Goal: Task Accomplishment & Management: Manage account settings

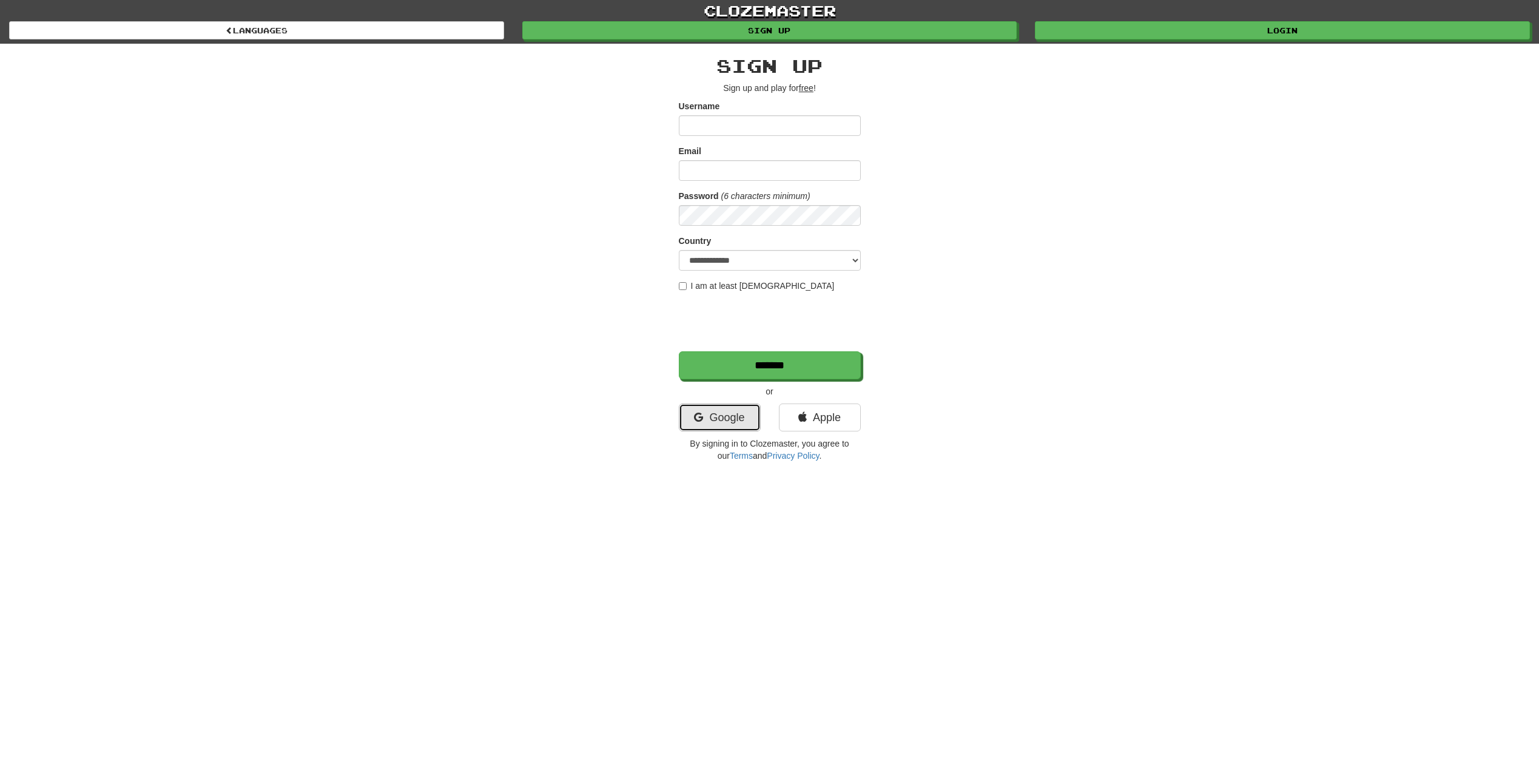
click at [714, 419] on link "Google" at bounding box center [720, 417] width 82 height 28
click at [1229, 19] on link "clozemaster" at bounding box center [770, 11] width 1539 height 21
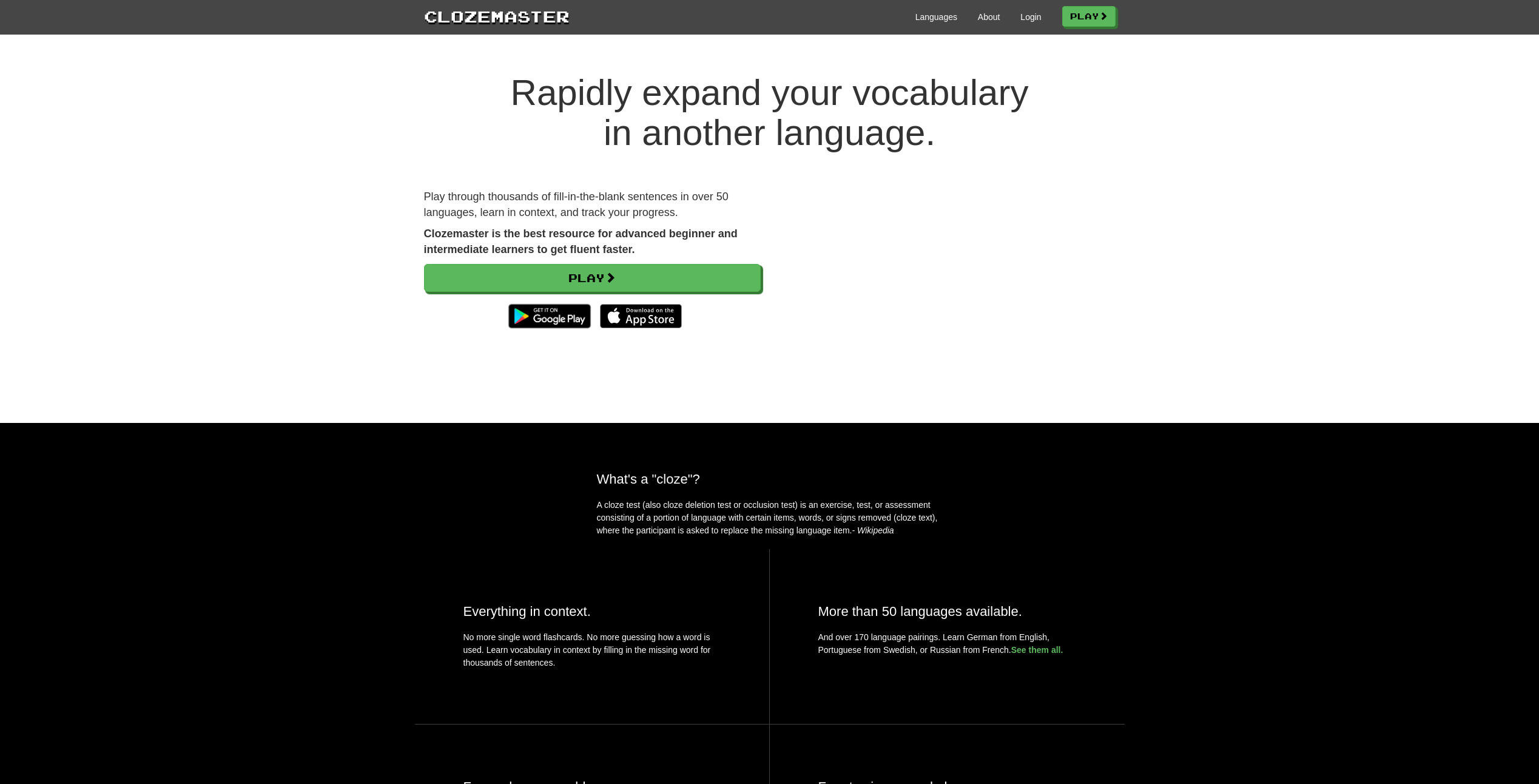
click at [1038, 12] on div "Languages About Login Play" at bounding box center [842, 16] width 546 height 22
click at [1026, 21] on link "Login" at bounding box center [1030, 17] width 21 height 12
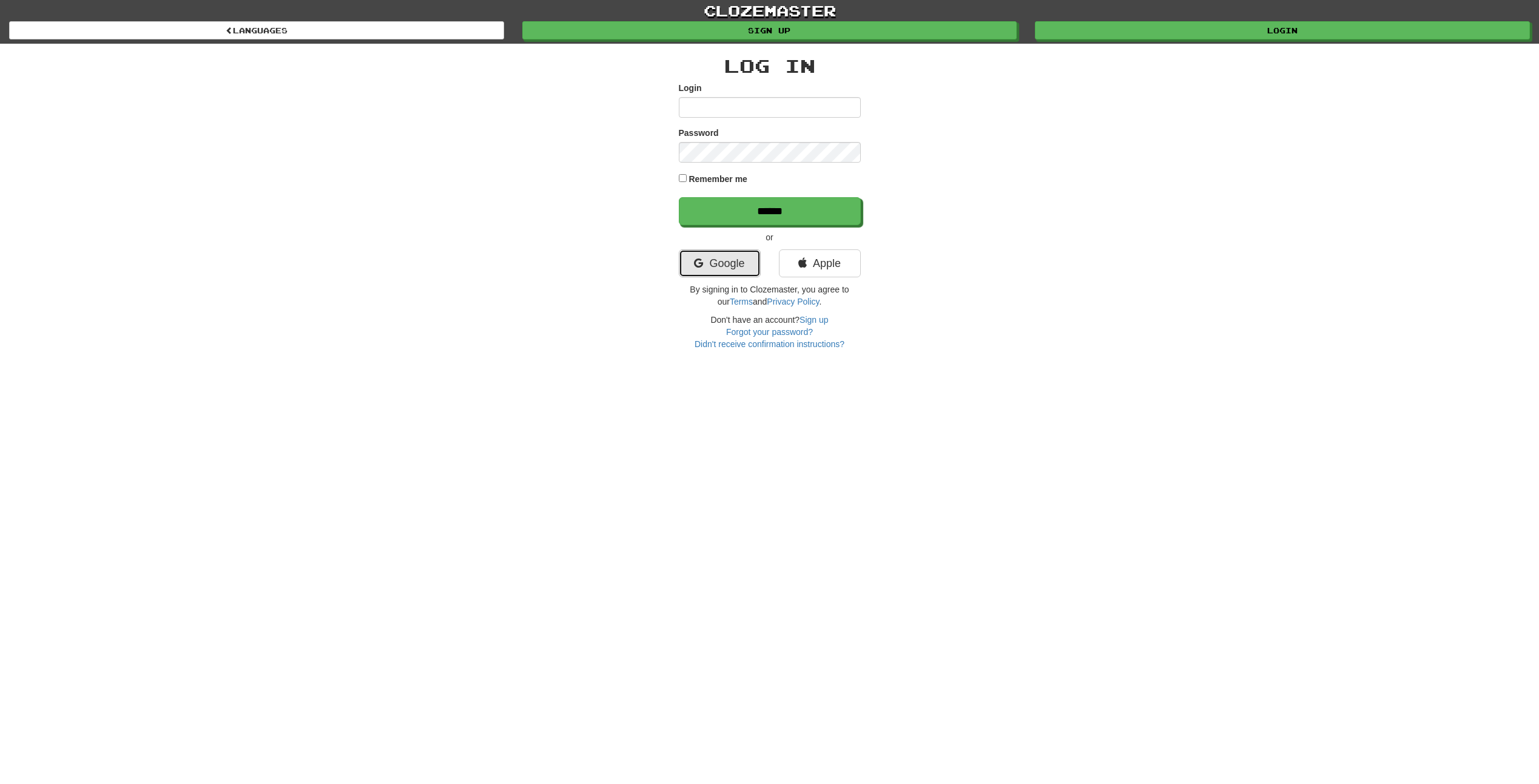
click at [717, 252] on link "Google" at bounding box center [720, 263] width 82 height 28
click at [724, 267] on link "Google" at bounding box center [720, 263] width 82 height 28
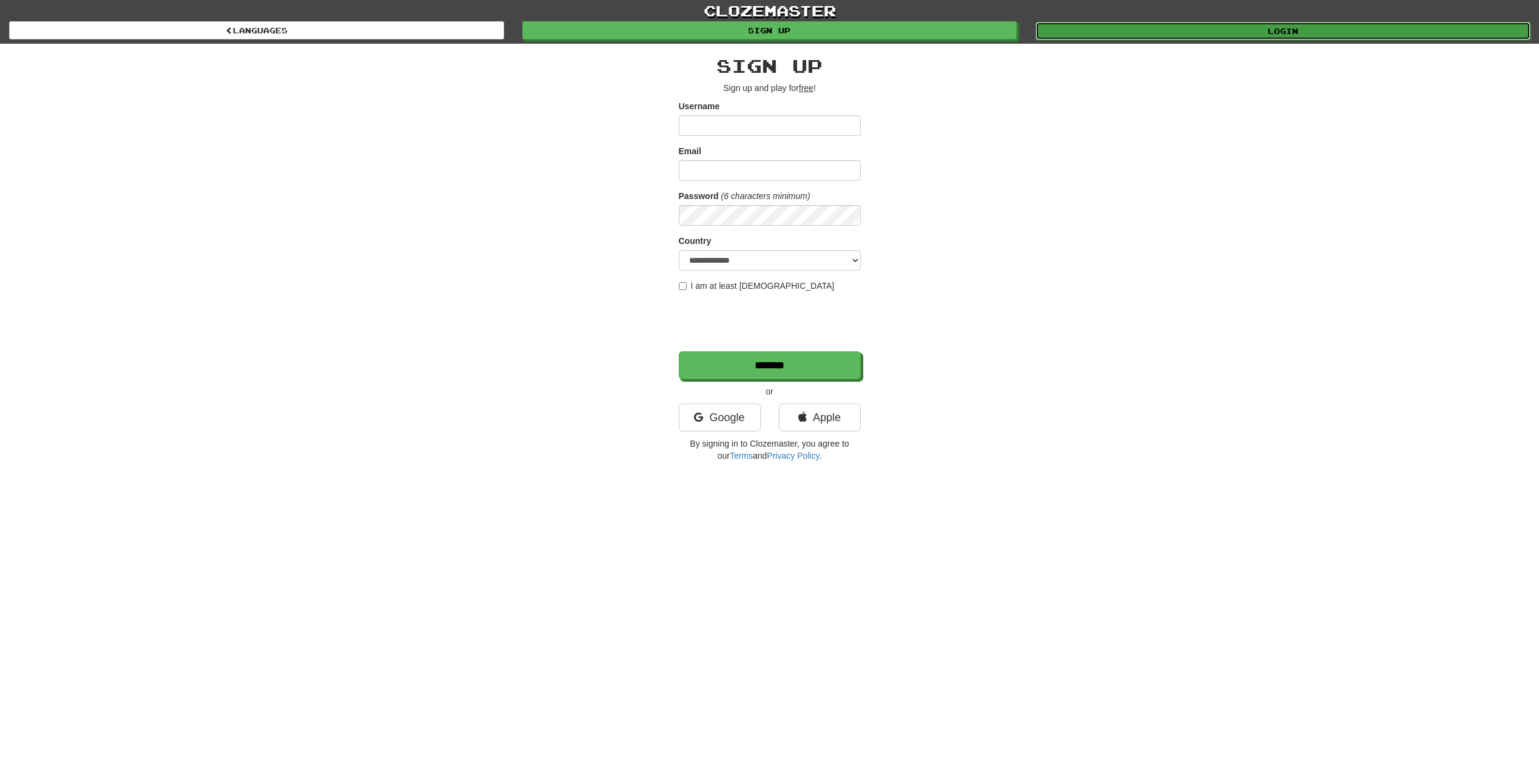
click at [1190, 31] on link "Login" at bounding box center [1283, 30] width 495 height 19
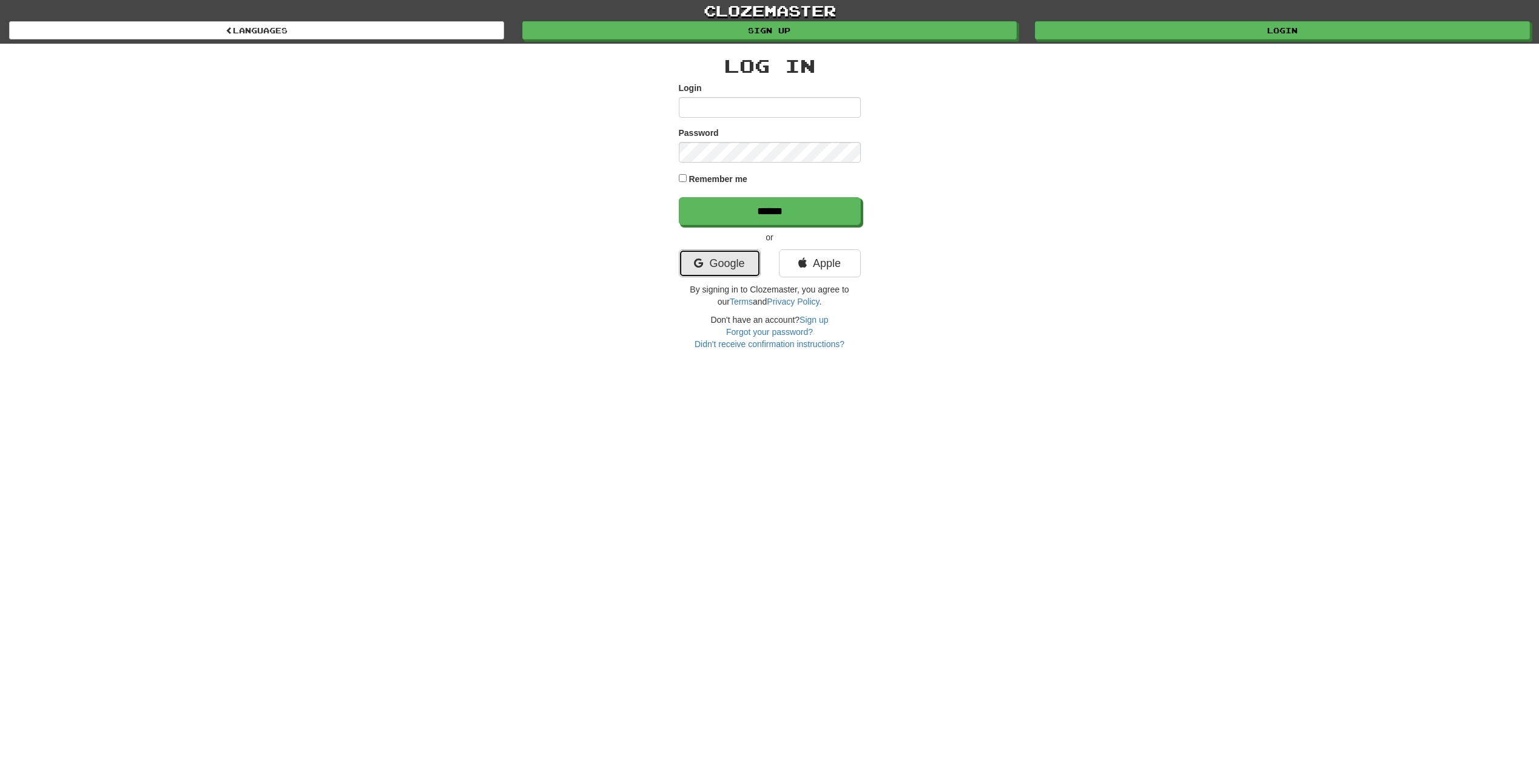
click at [711, 259] on link "Google" at bounding box center [720, 263] width 82 height 28
